Goal: Task Accomplishment & Management: Manage account settings

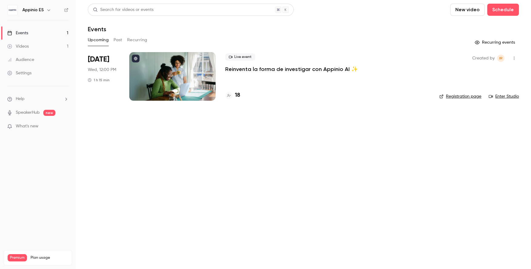
click at [257, 69] on p "Reinventa la forma de investigar con Appinio AI ✨" at bounding box center [291, 68] width 133 height 7
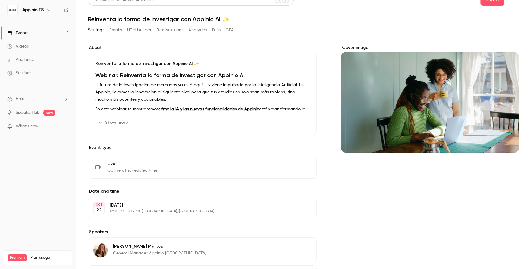
scroll to position [11, 0]
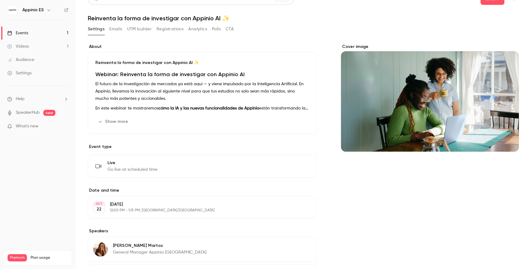
click at [176, 26] on button "Registrations" at bounding box center [170, 29] width 27 height 10
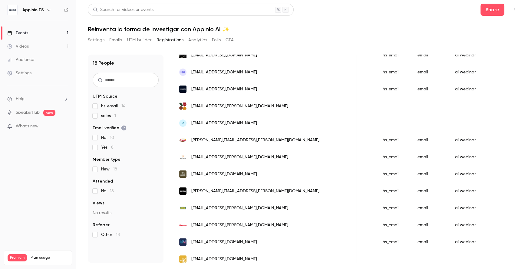
scroll to position [154, 0]
